Goal: Information Seeking & Learning: Learn about a topic

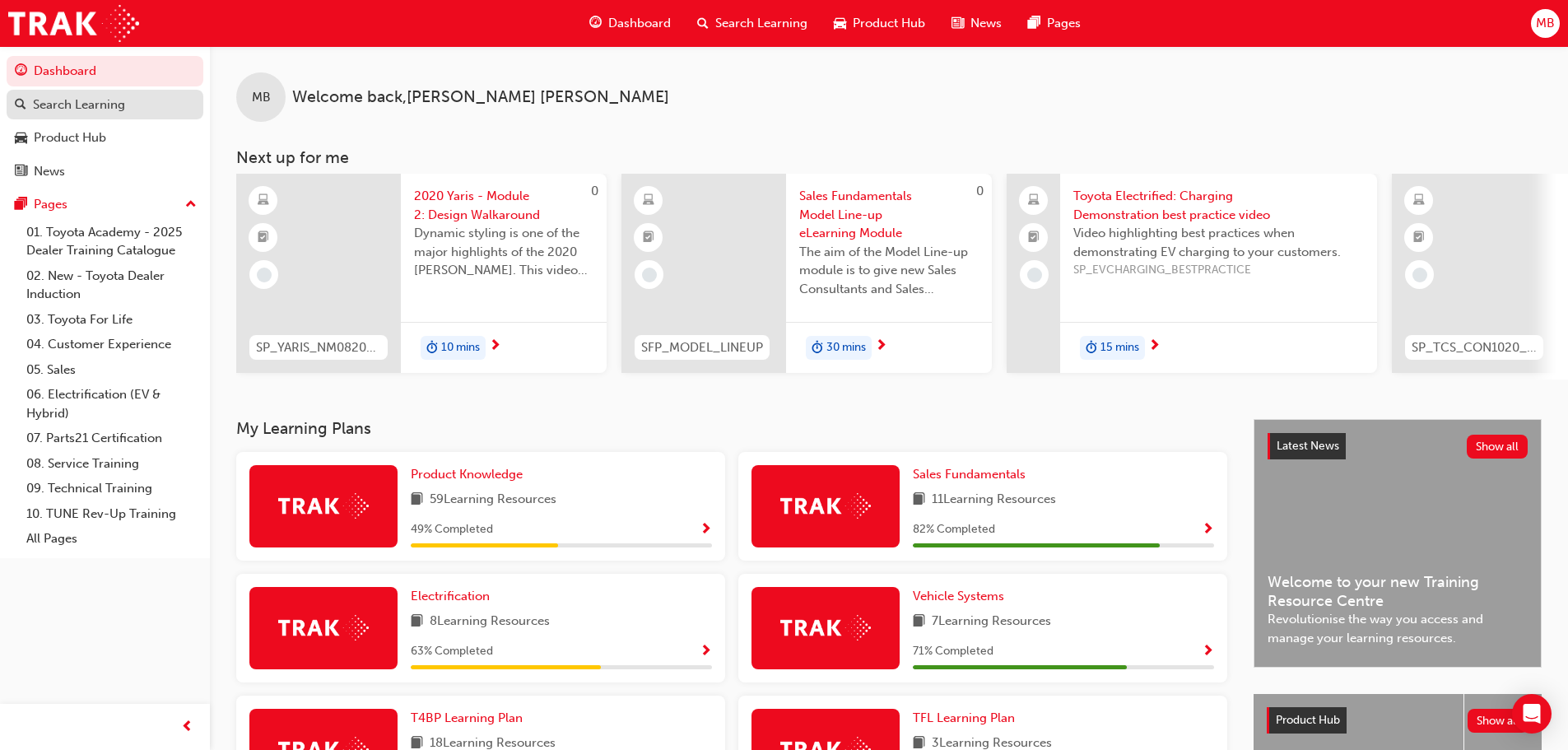
click at [47, 106] on div "Search Learning" at bounding box center [79, 105] width 92 height 19
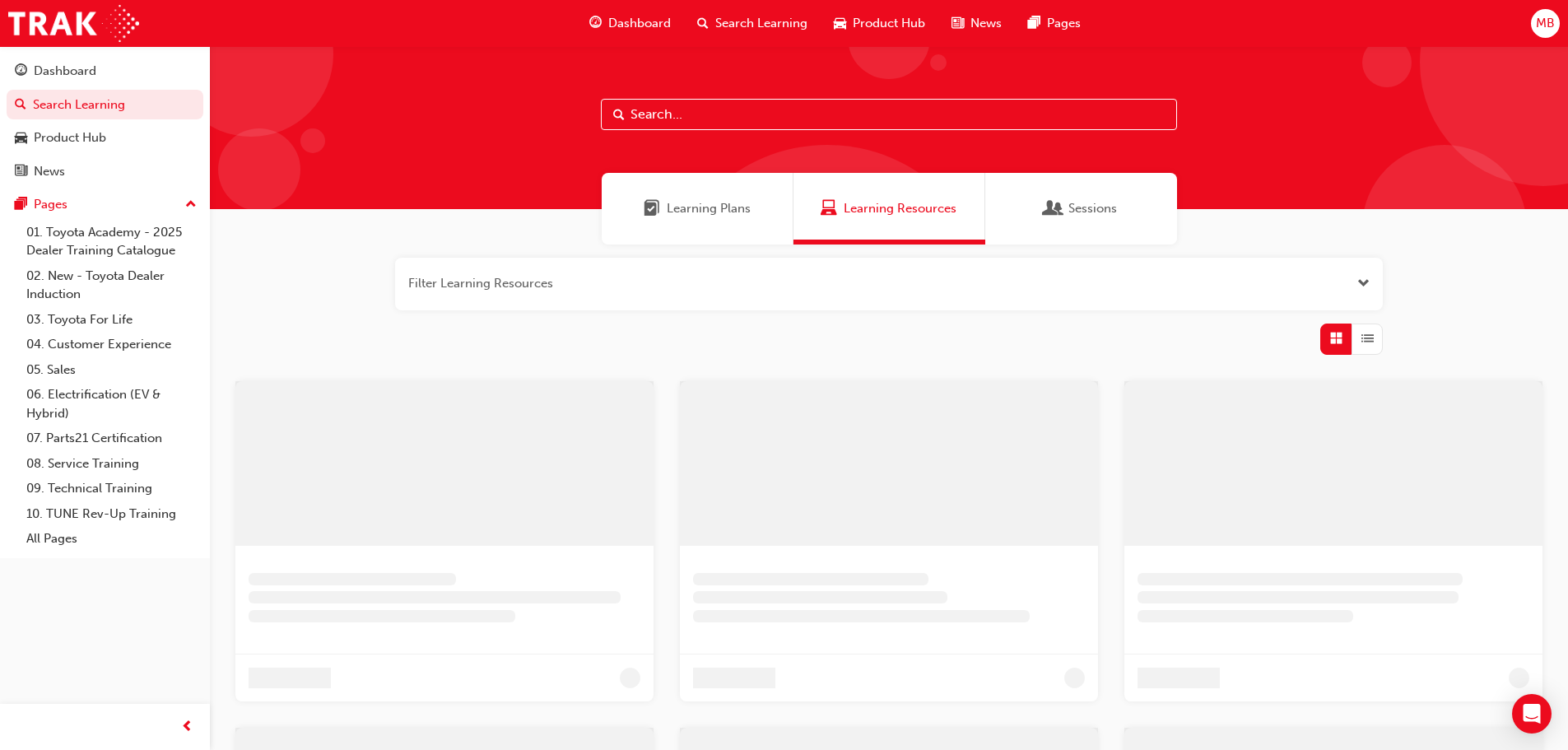
click at [708, 119] on input "text" at bounding box center [889, 115] width 576 height 32
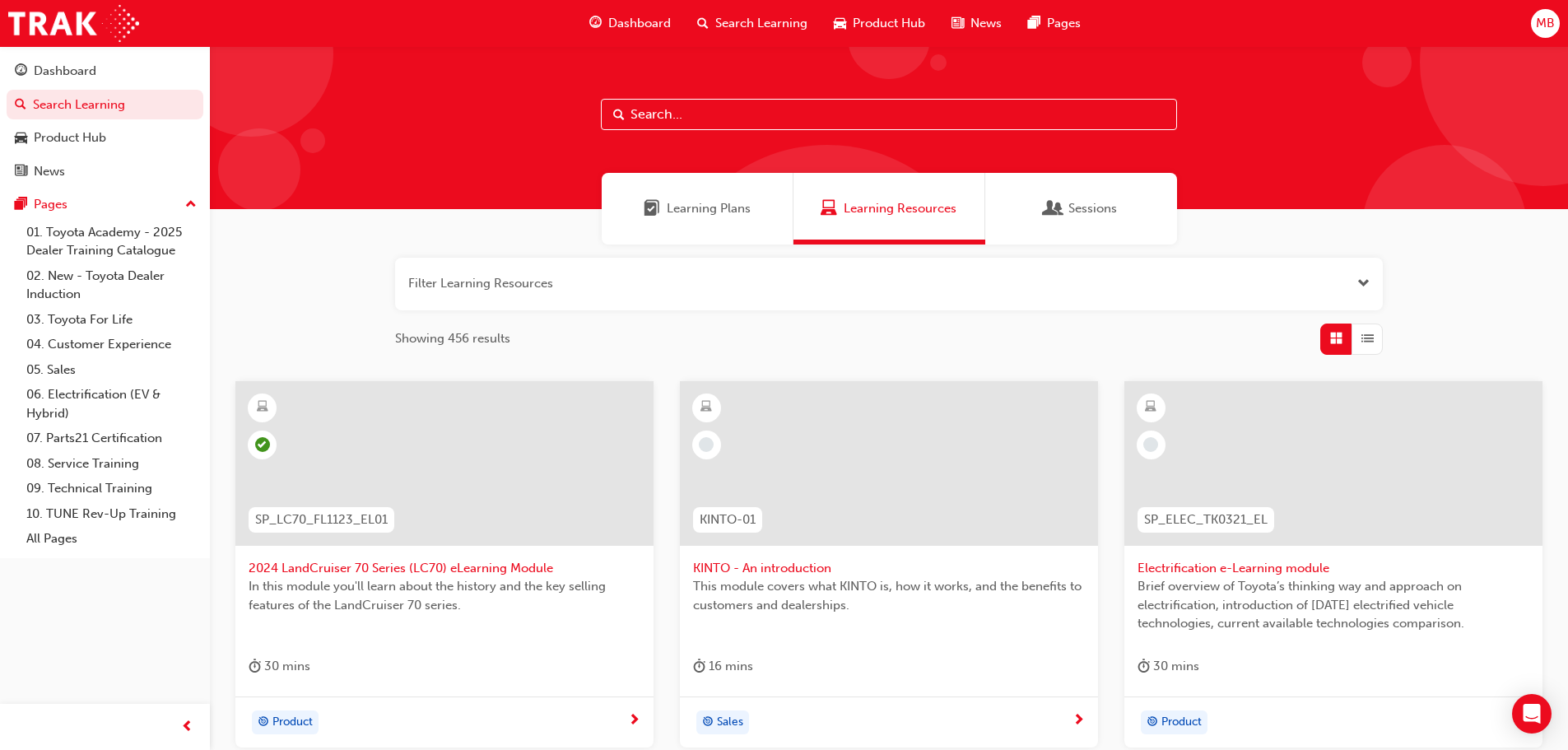
click at [534, 275] on button "button" at bounding box center [889, 284] width 988 height 53
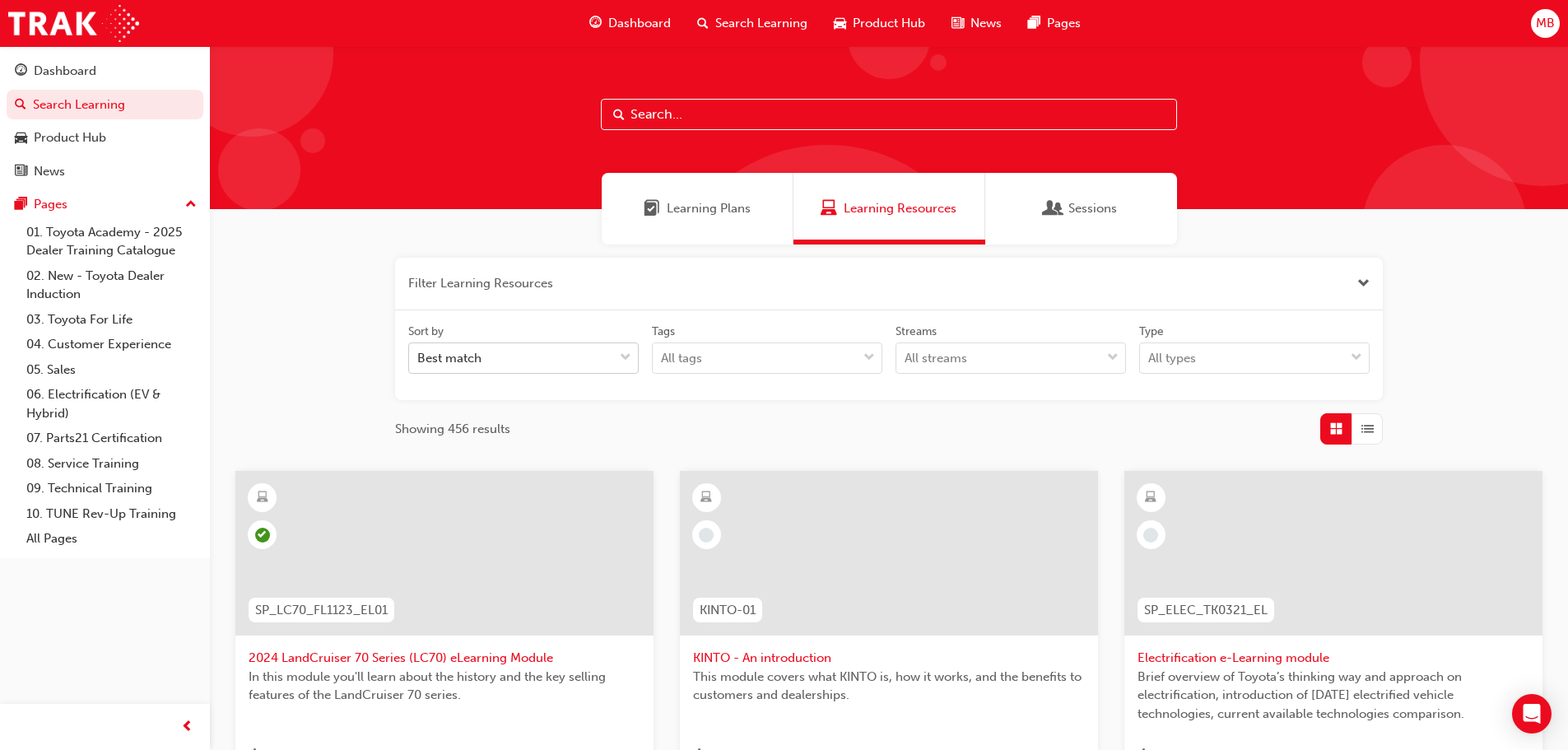
click at [507, 362] on div "Best match" at bounding box center [511, 358] width 204 height 29
click at [419, 362] on input "Sort by Best match" at bounding box center [418, 357] width 2 height 14
click at [689, 102] on input "text" at bounding box center [889, 115] width 576 height 32
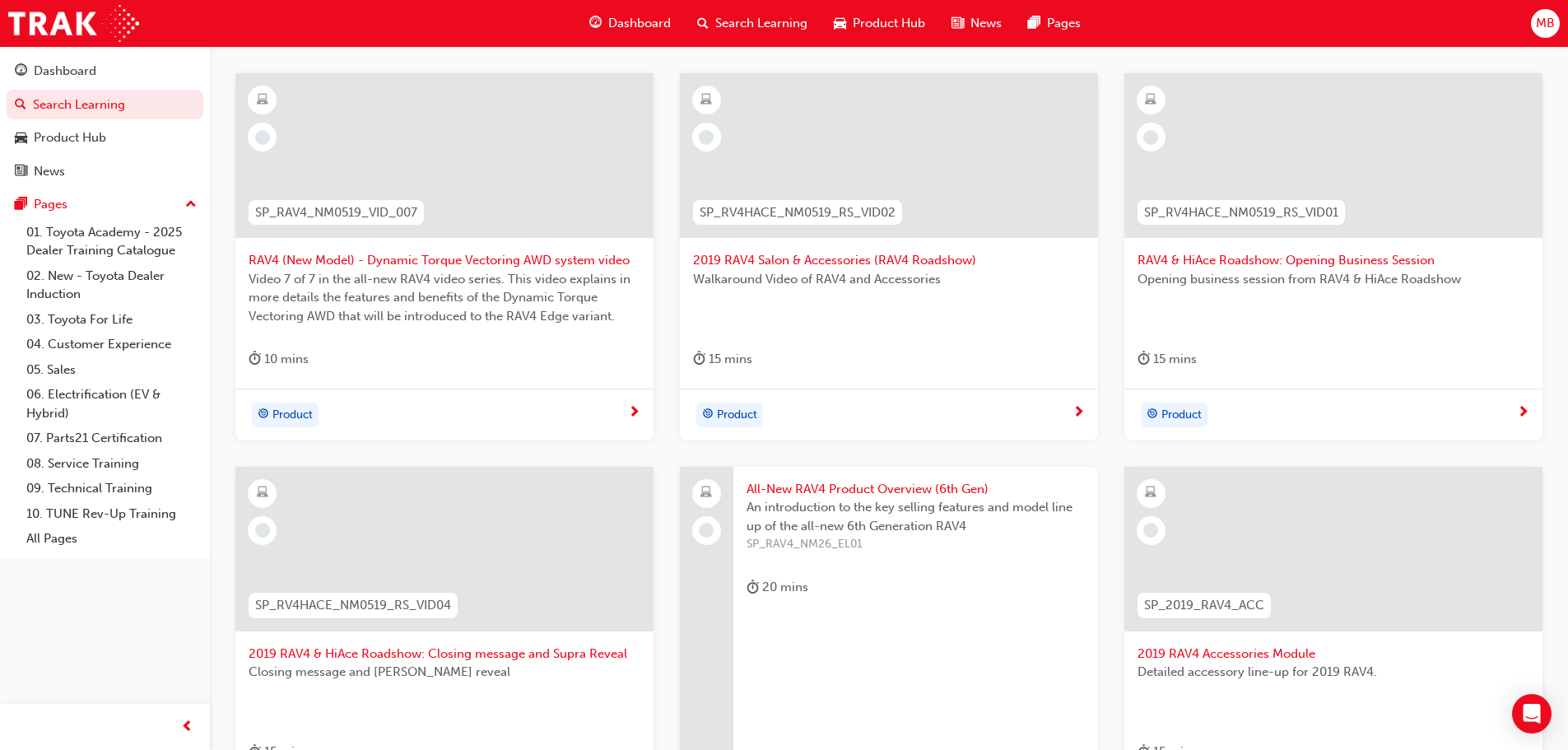
scroll to position [329, 0]
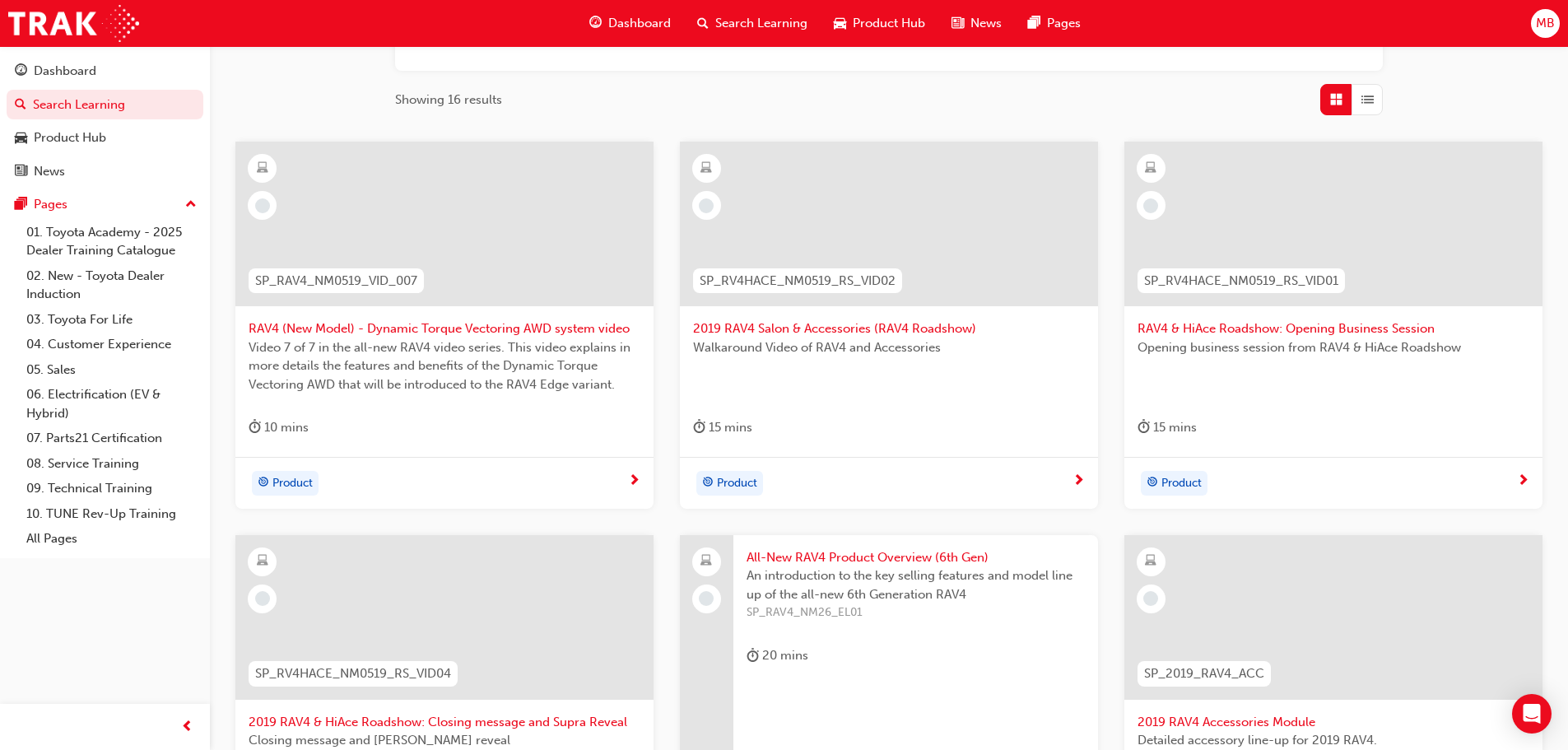
type input "rav4"
click at [823, 329] on span "2019 RAV4 Salon & Accessories (RAV4 Roadshow)" at bounding box center [889, 329] width 392 height 19
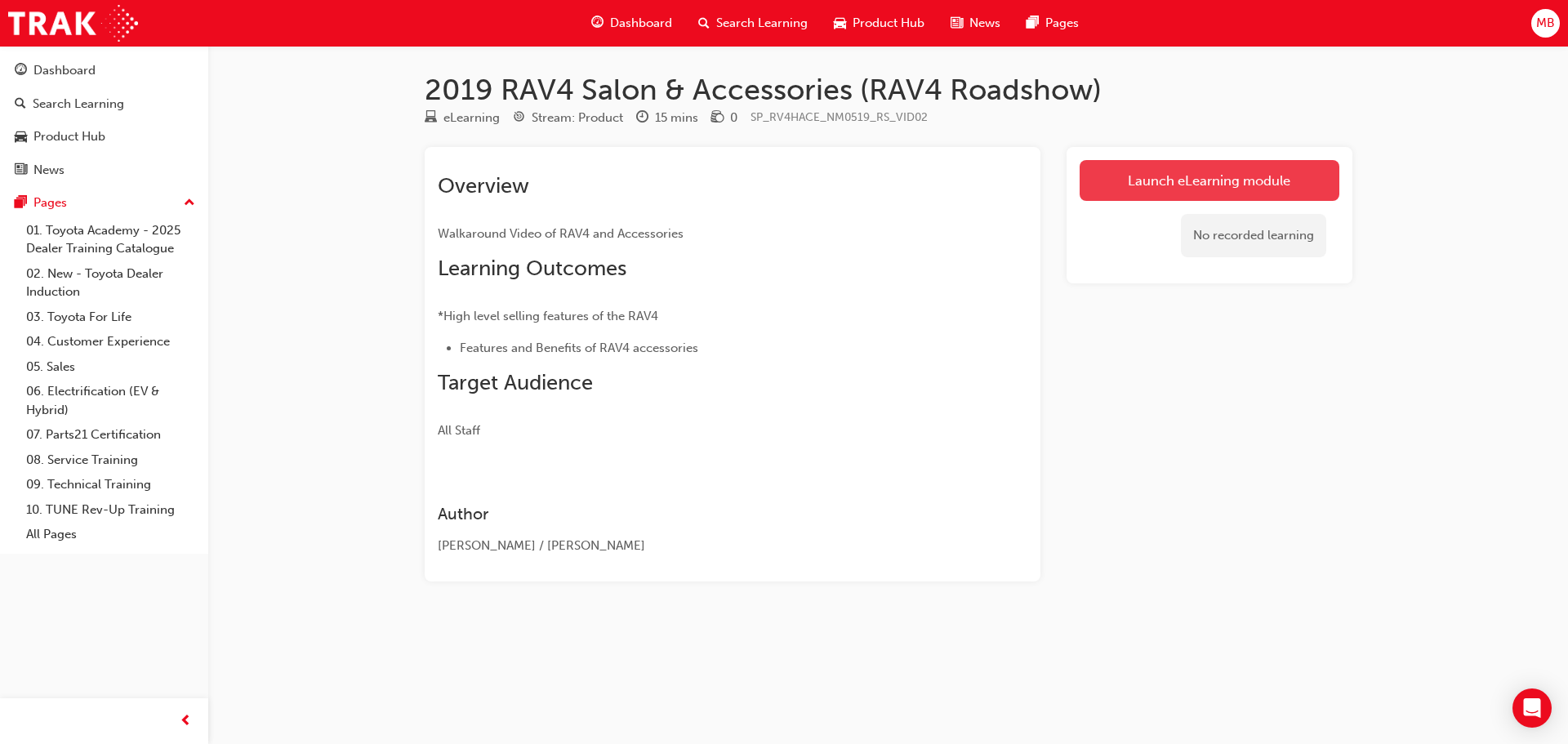
click at [1228, 171] on link "Launch eLearning module" at bounding box center [1209, 180] width 259 height 40
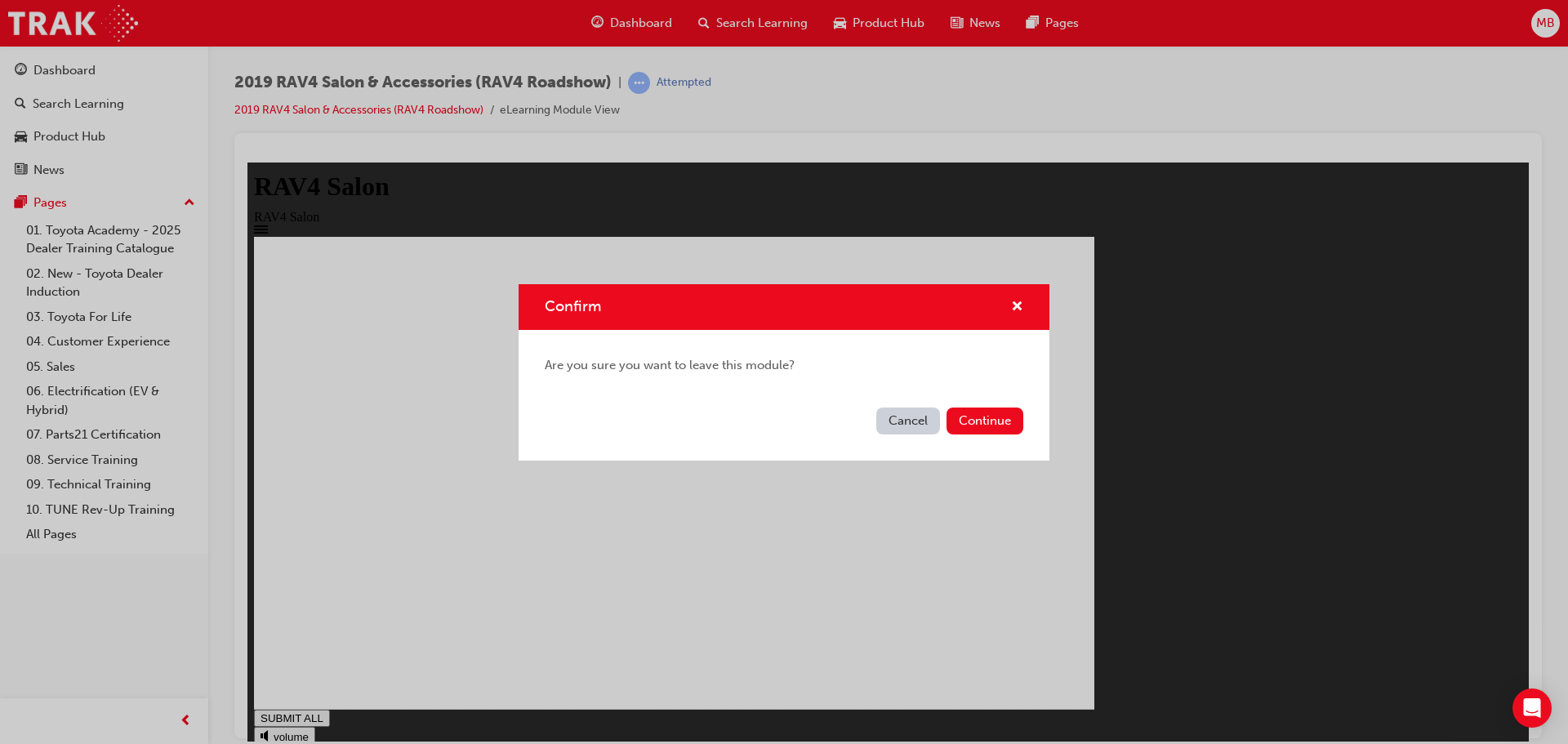
type input "1"
click at [1001, 424] on button "Continue" at bounding box center [984, 420] width 76 height 27
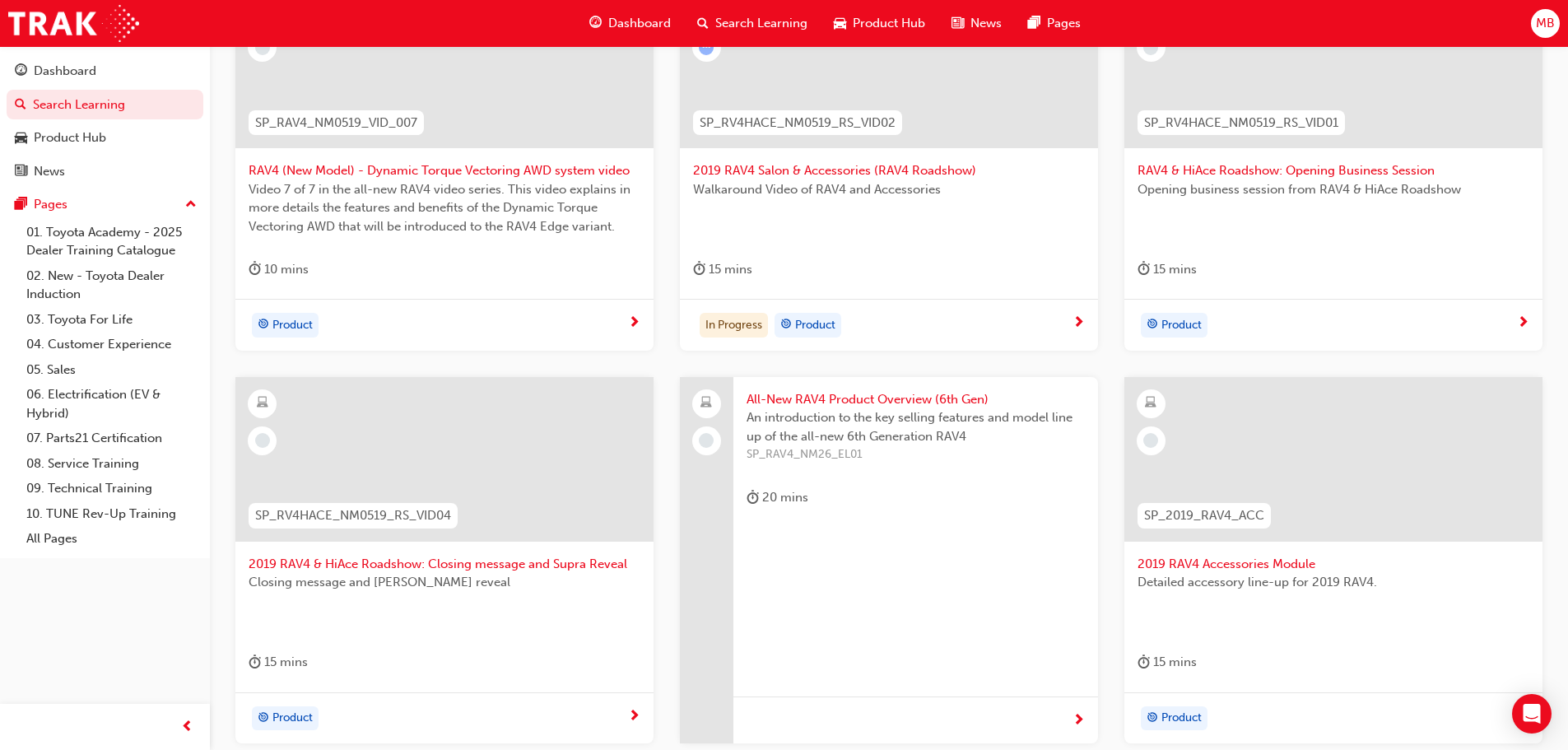
scroll to position [494, 0]
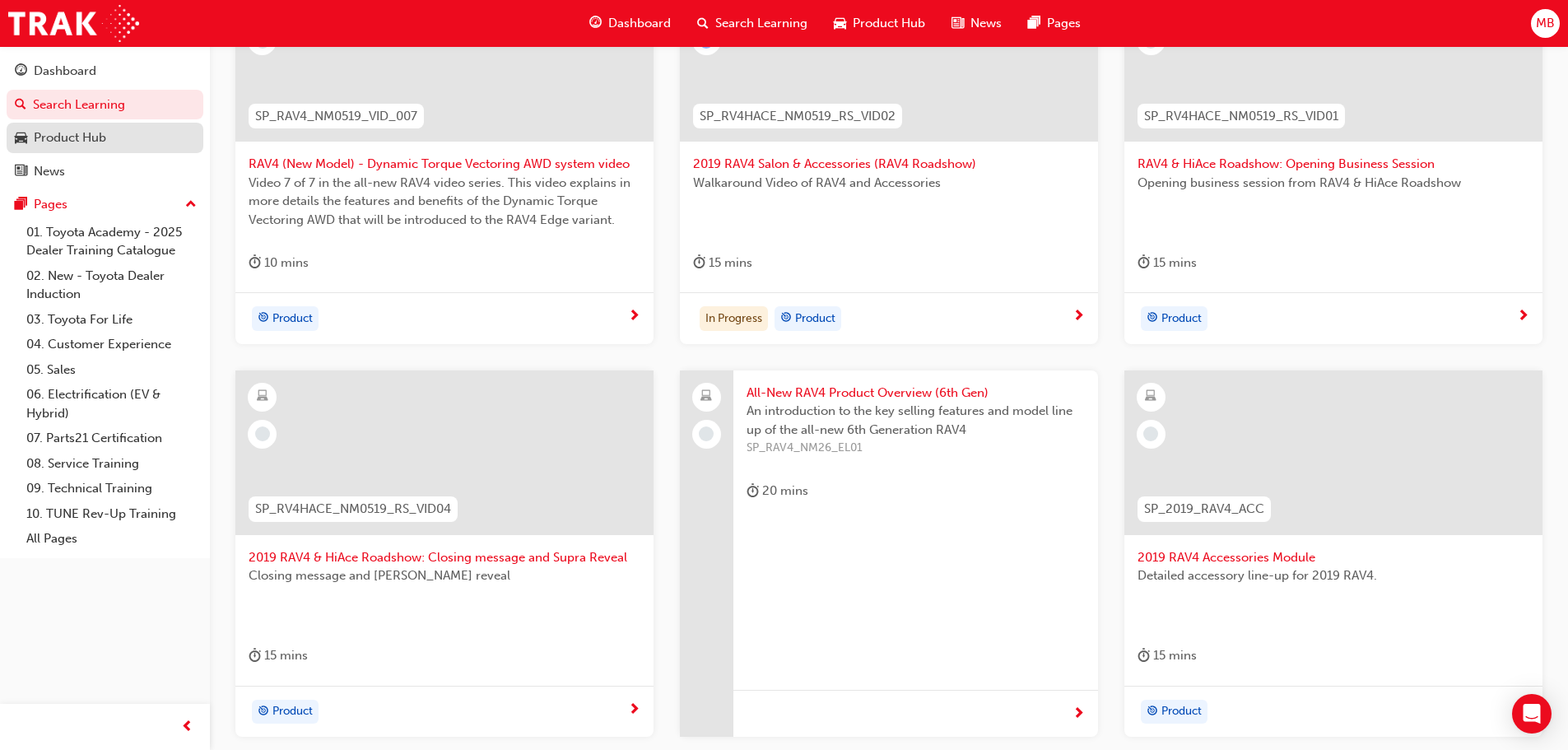
click at [77, 148] on link "Product Hub" at bounding box center [105, 137] width 196 height 31
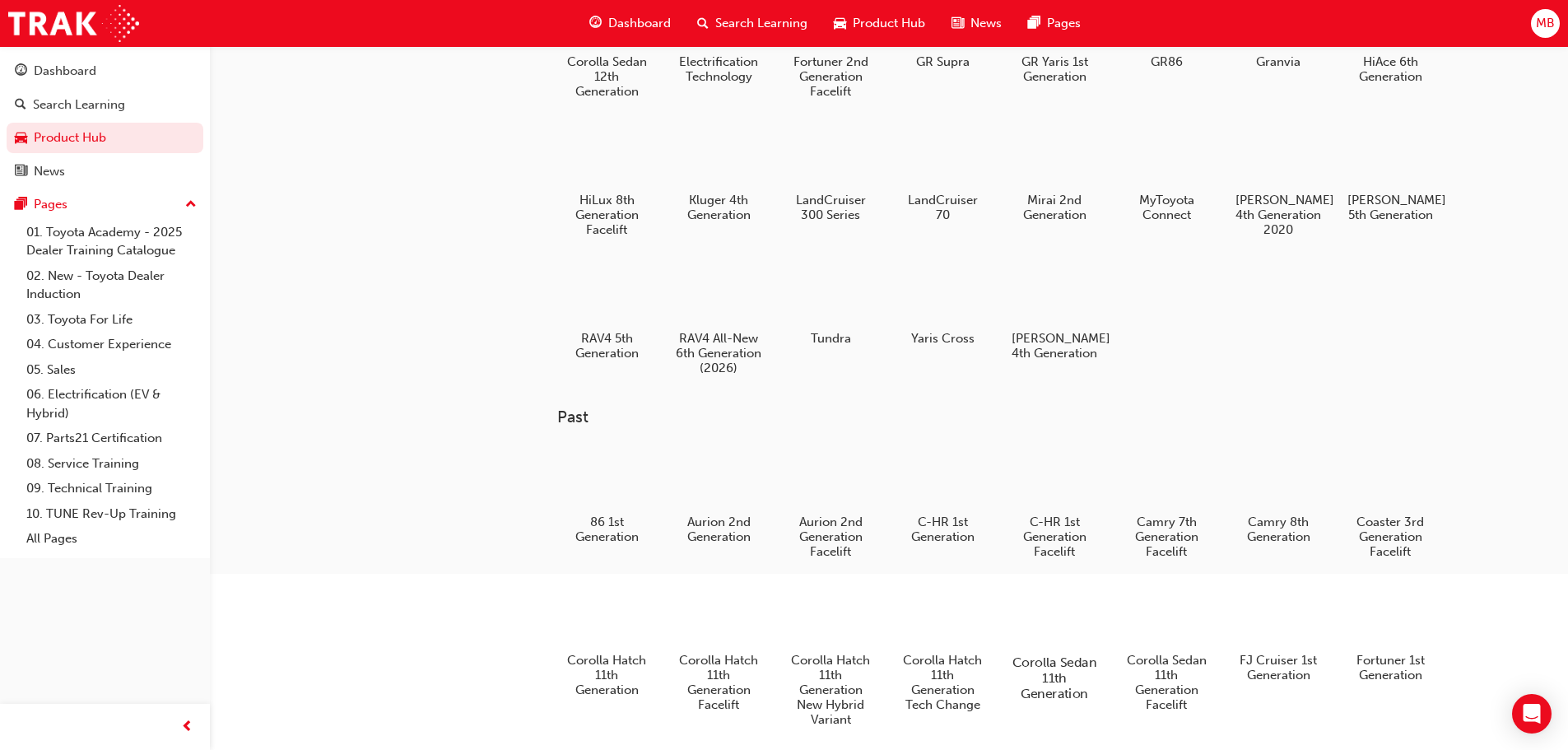
scroll to position [250, 0]
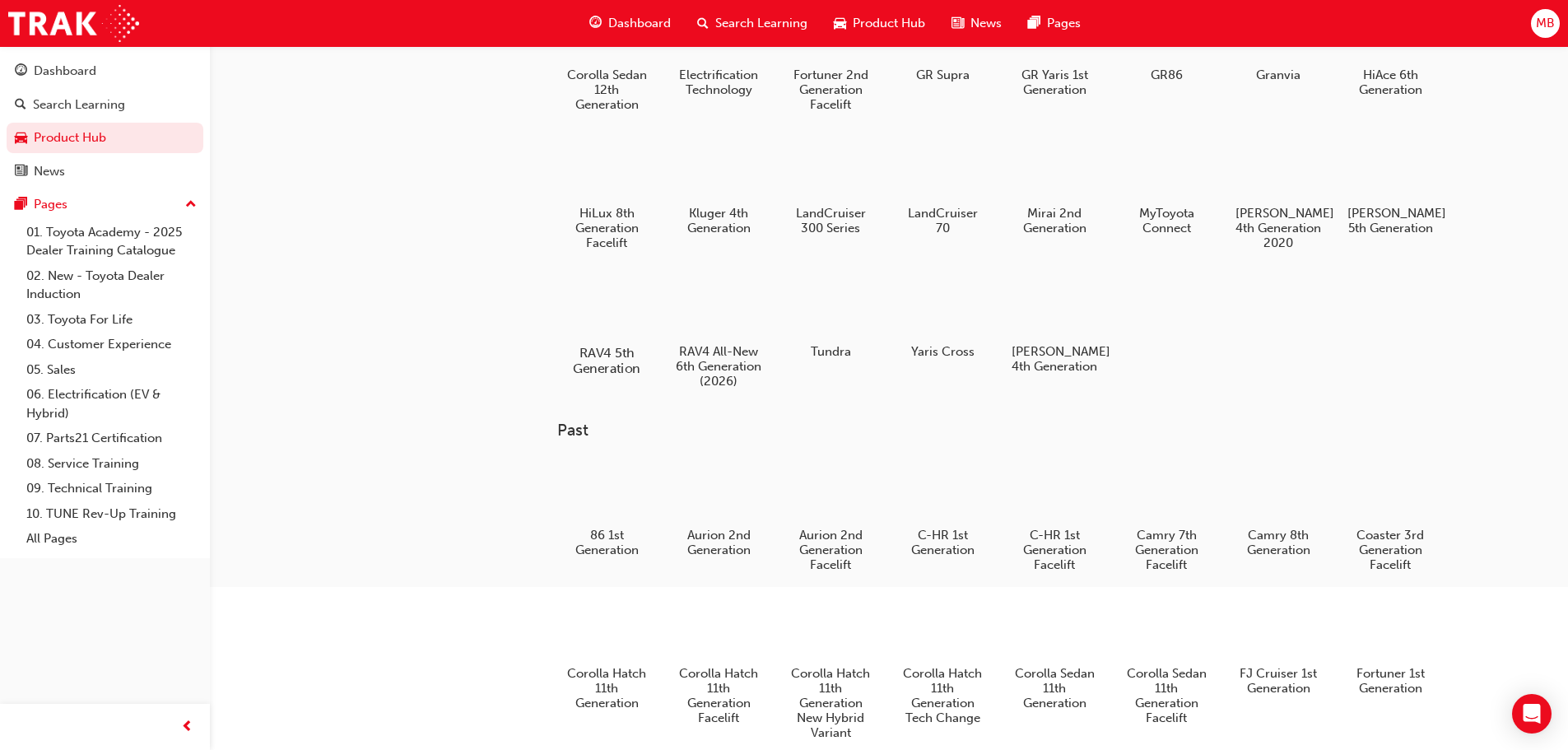
click at [582, 322] on div at bounding box center [606, 305] width 92 height 66
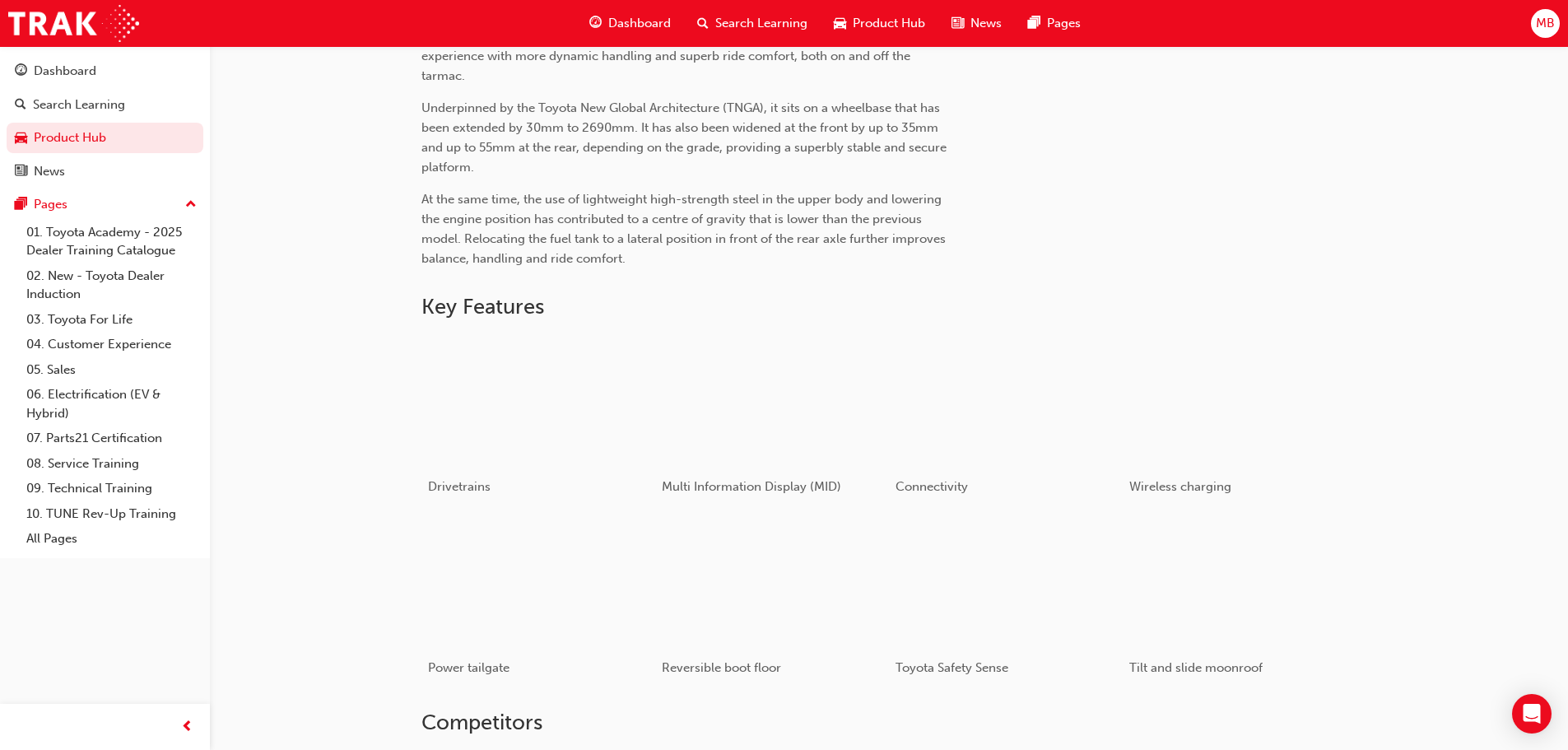
scroll to position [690, 0]
click at [753, 414] on div "button" at bounding box center [771, 401] width 234 height 132
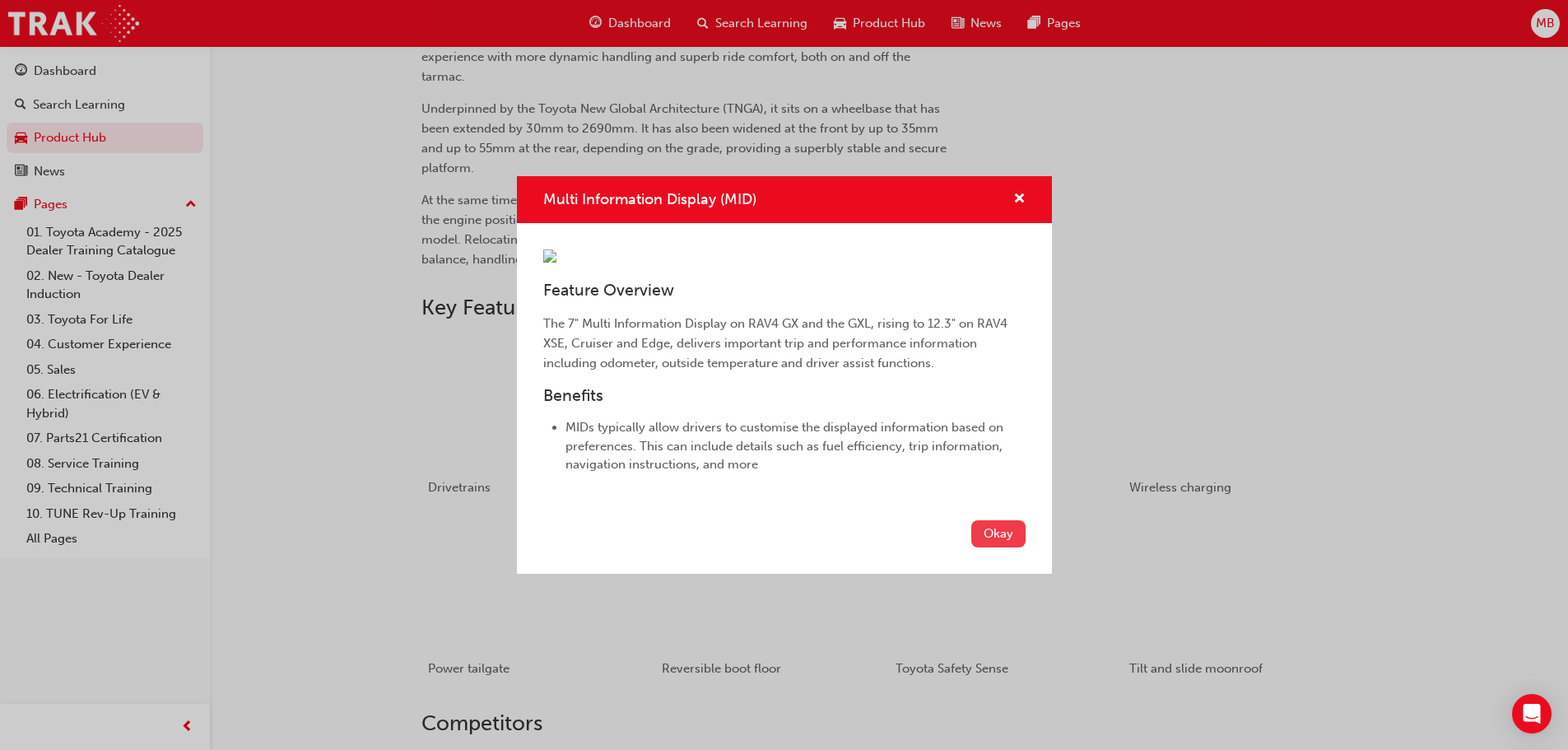
click at [1002, 548] on button "Okay" at bounding box center [998, 533] width 55 height 27
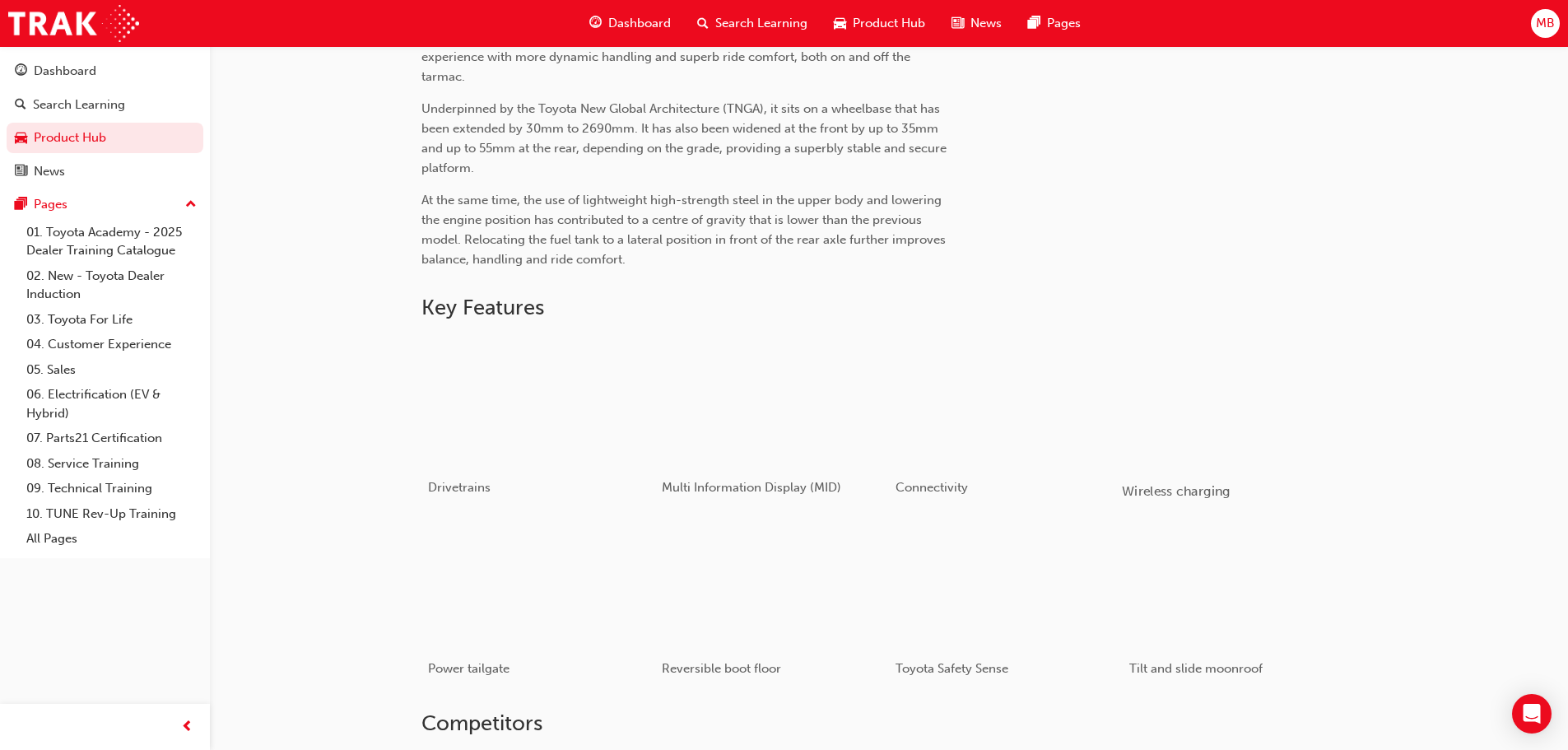
click at [1238, 435] on div "button" at bounding box center [1239, 401] width 234 height 132
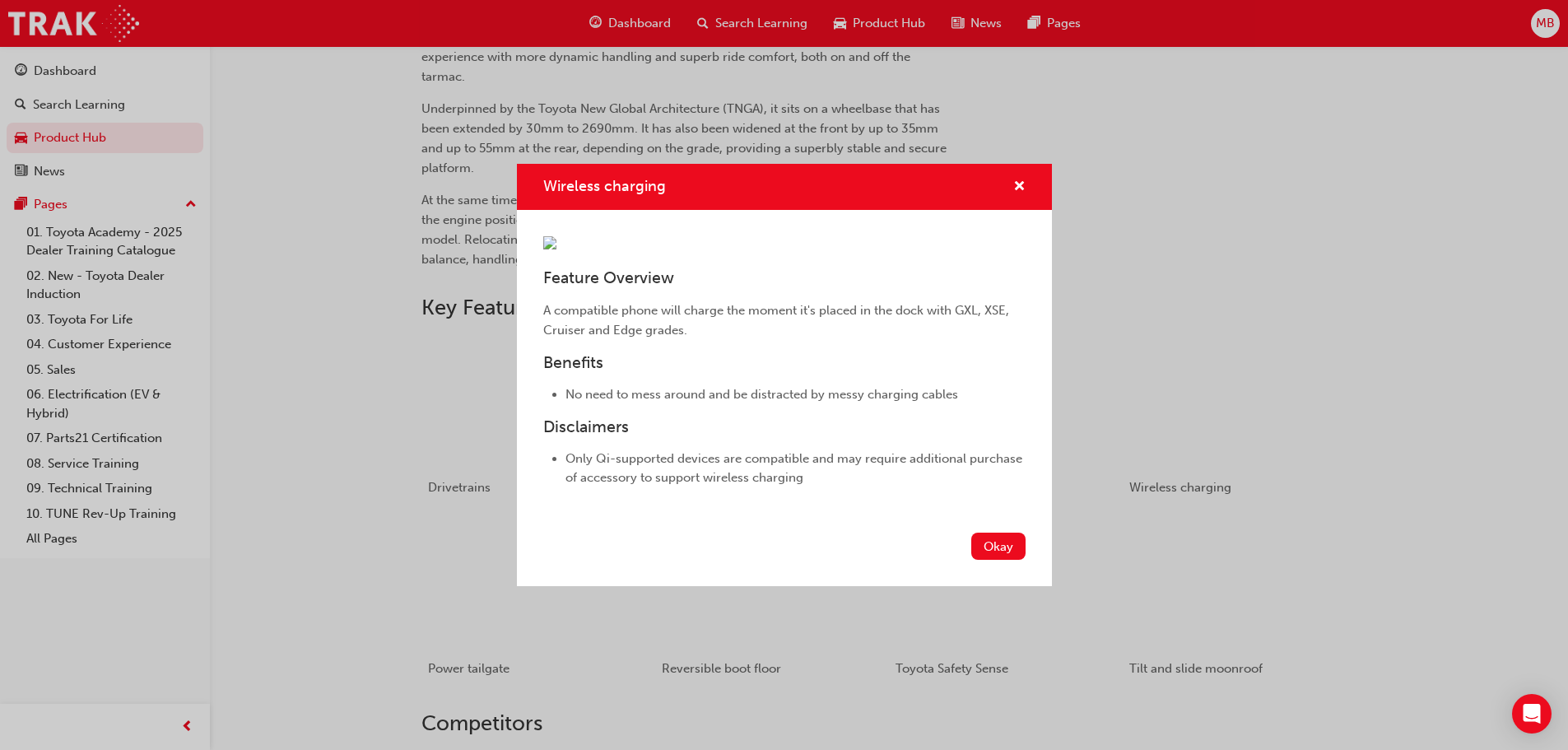
click at [979, 586] on div "Okay" at bounding box center [784, 556] width 535 height 60
drag, startPoint x: 976, startPoint y: 687, endPoint x: 1094, endPoint y: 527, distance: 198.8
click at [977, 560] on button "Okay" at bounding box center [998, 546] width 55 height 27
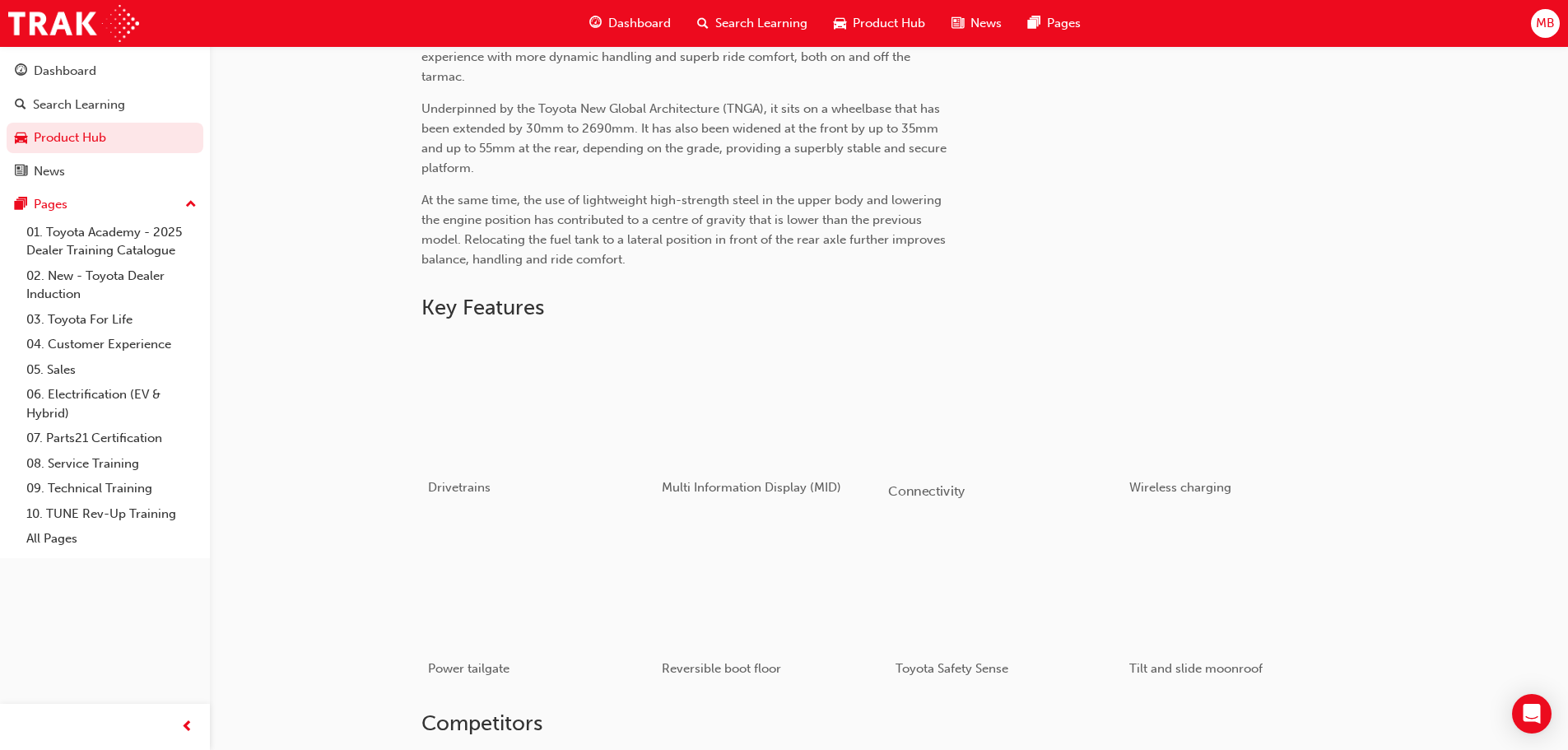
click at [1073, 436] on div "button" at bounding box center [1005, 401] width 234 height 132
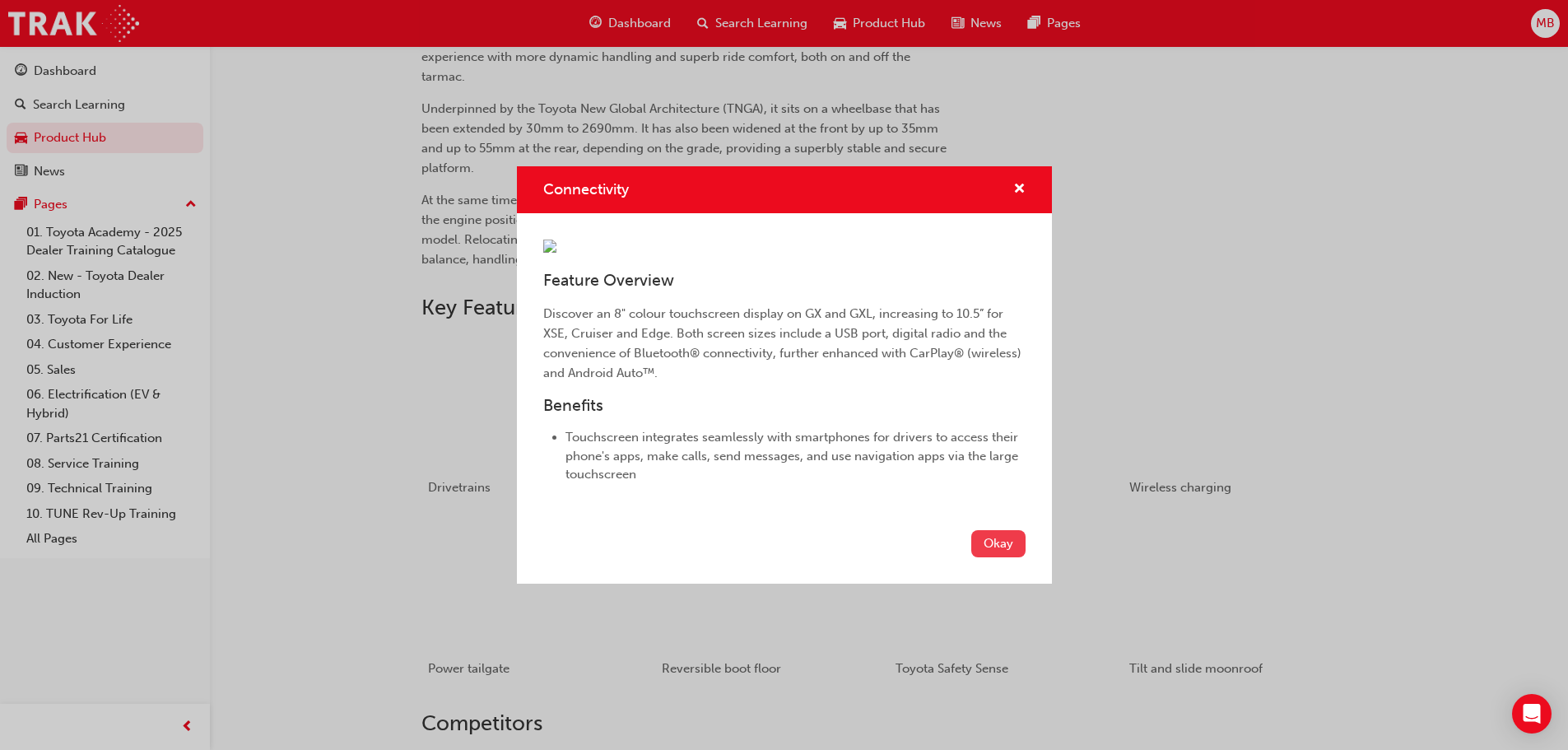
click at [1015, 557] on button "Okay" at bounding box center [998, 543] width 55 height 27
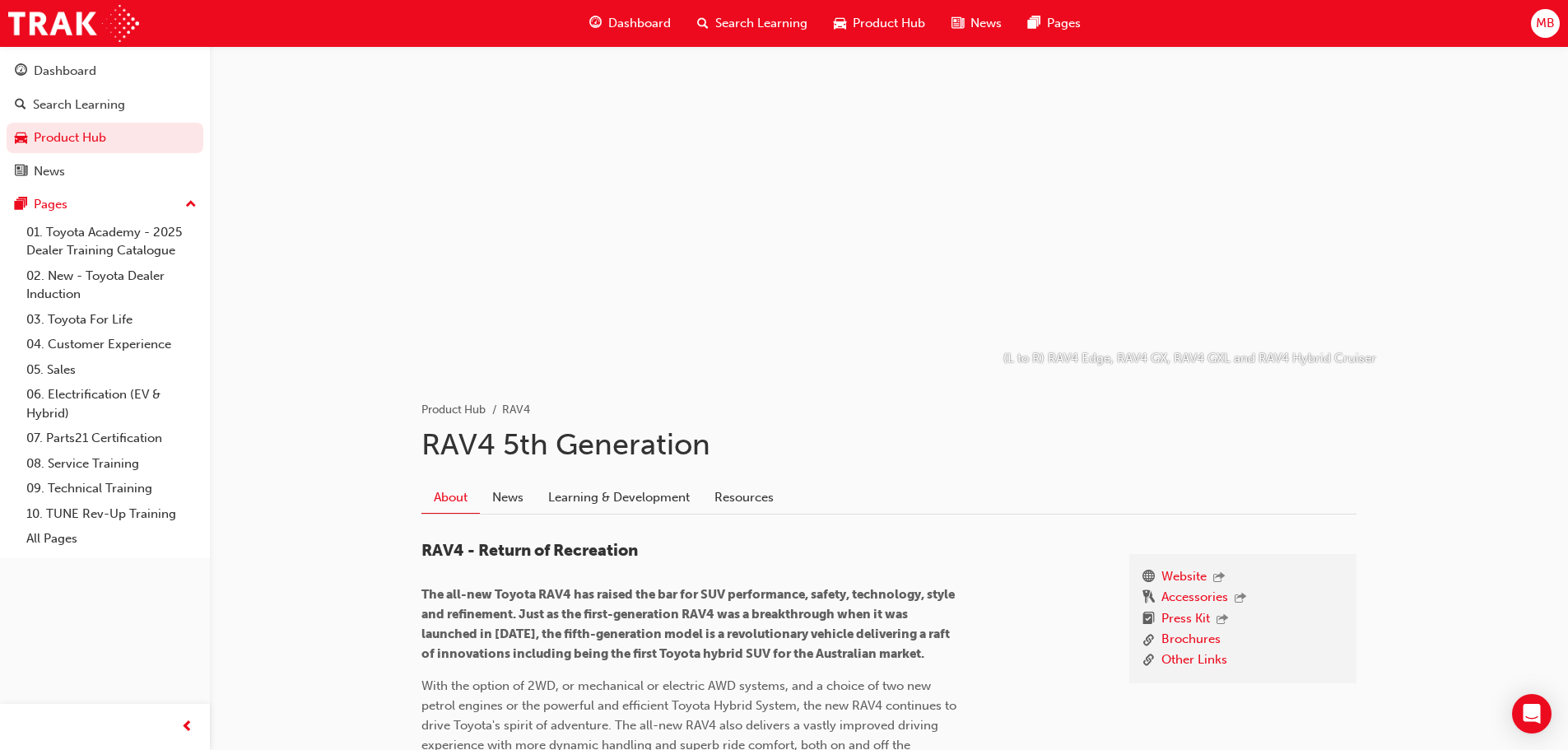
scroll to position [0, 0]
click at [445, 500] on link "About" at bounding box center [450, 499] width 58 height 32
click at [523, 497] on link "News" at bounding box center [508, 499] width 56 height 32
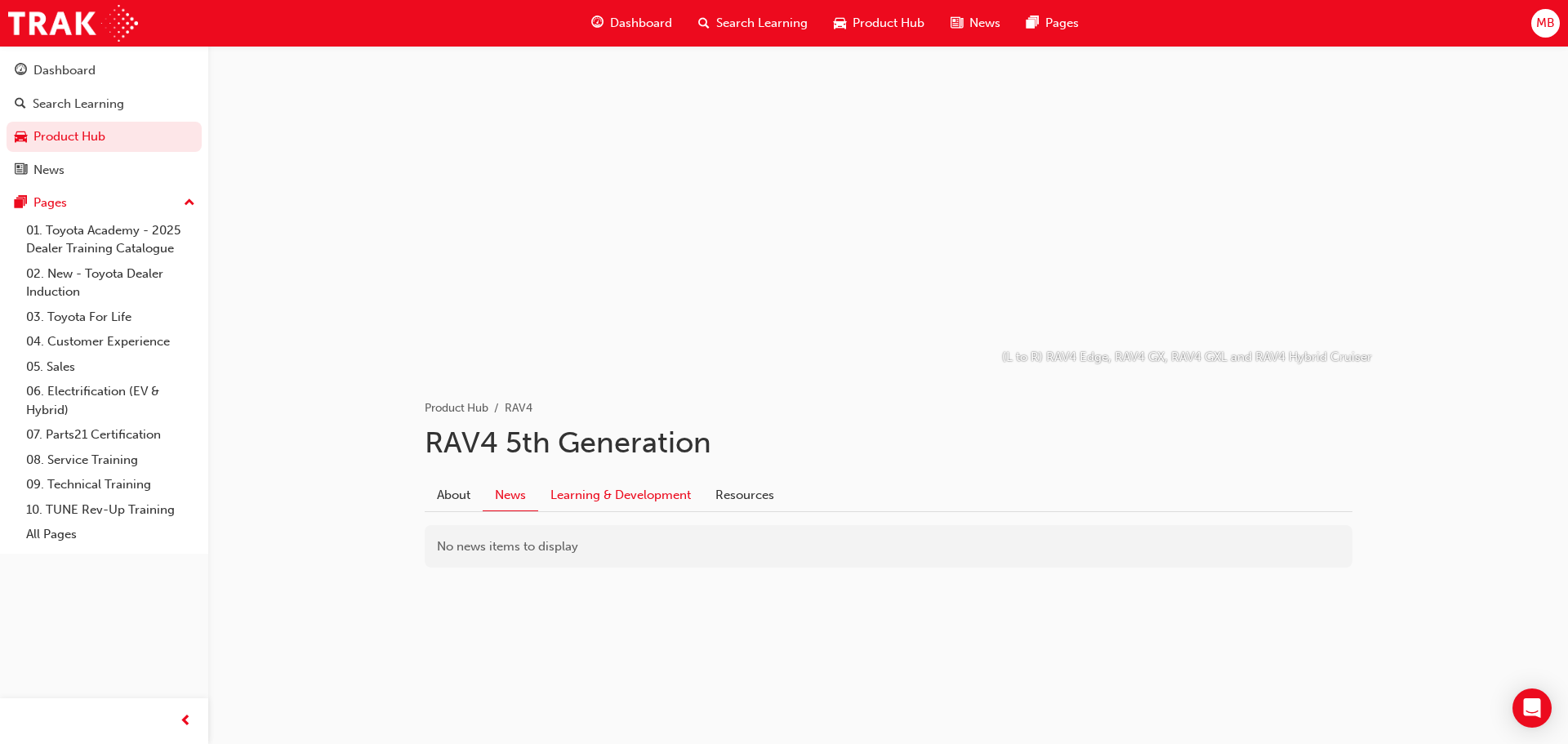
click at [668, 488] on link "Learning & Development" at bounding box center [620, 495] width 165 height 31
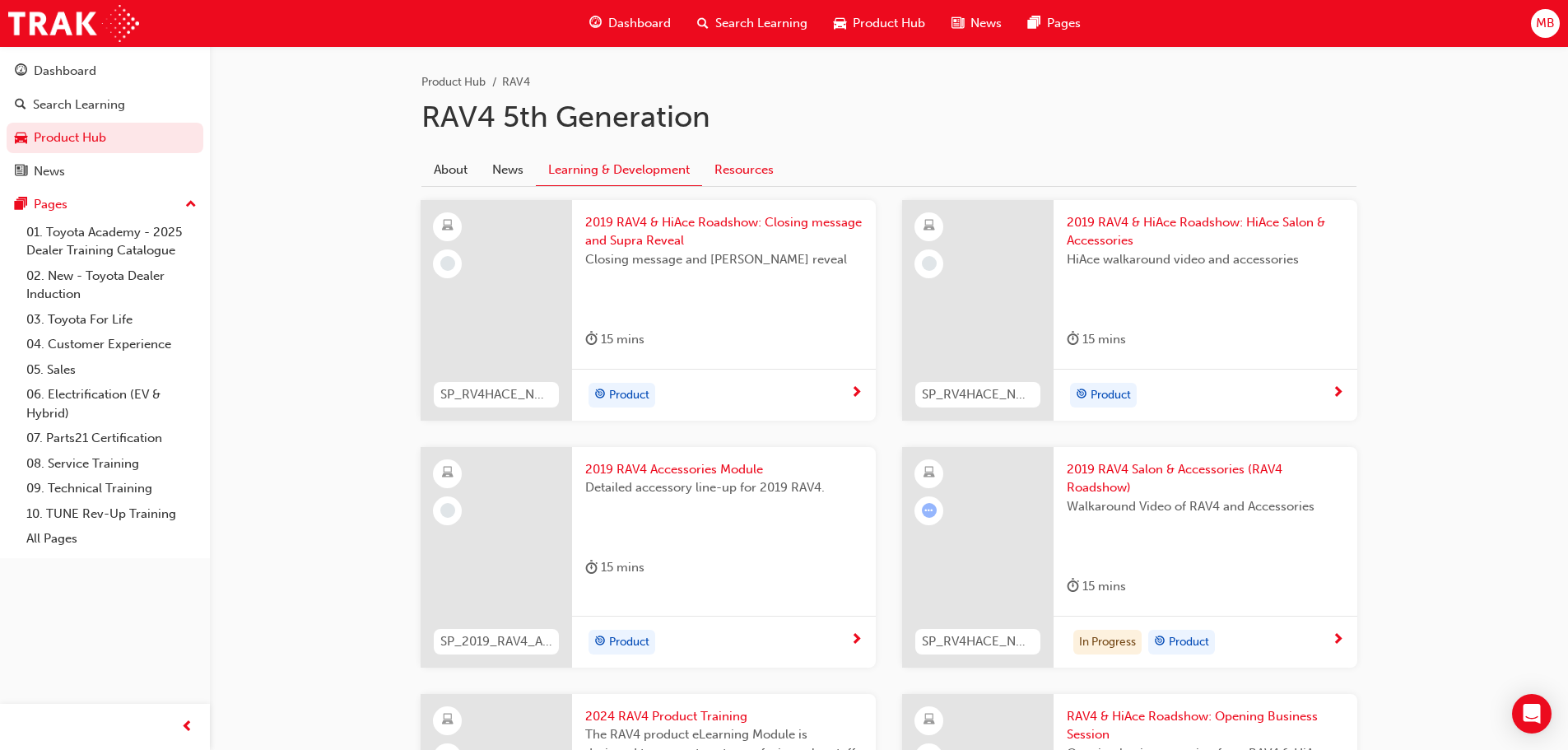
click at [725, 157] on link "Resources" at bounding box center [744, 170] width 84 height 32
